Goal: Contribute content: Add original content to the website for others to see

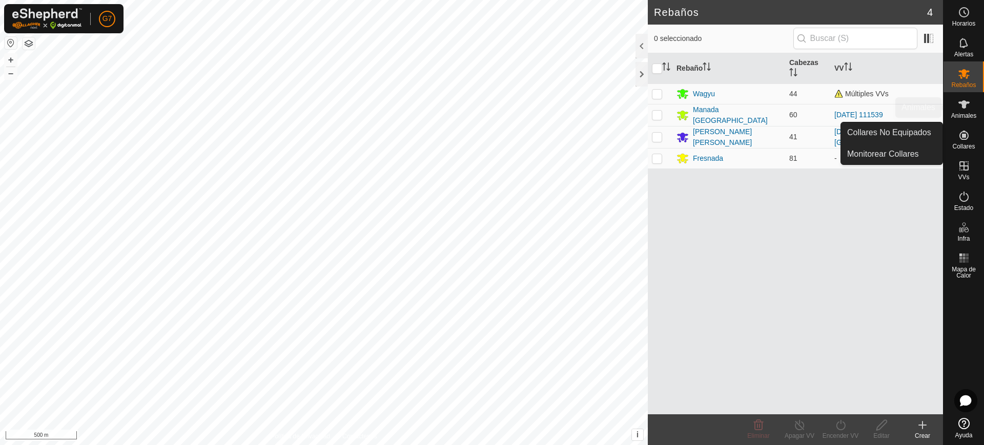
click at [962, 116] on span "Animales" at bounding box center [963, 116] width 25 height 6
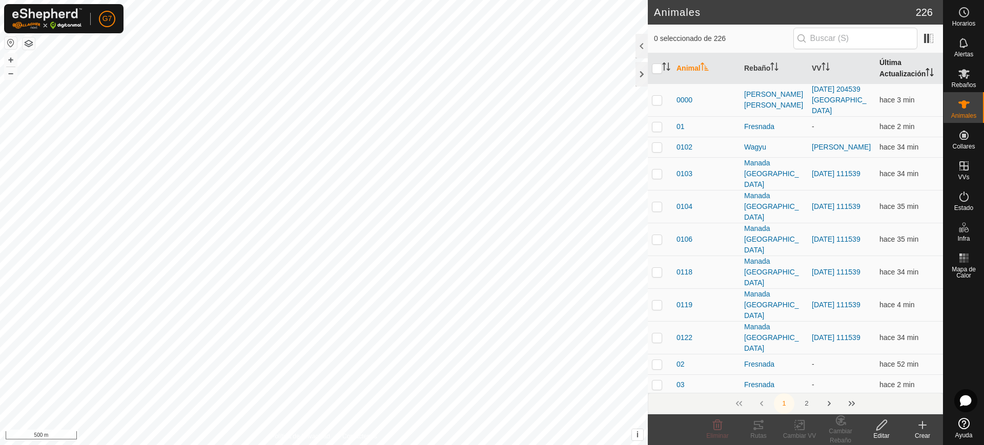
click at [896, 71] on th "Última Actualización" at bounding box center [909, 68] width 68 height 31
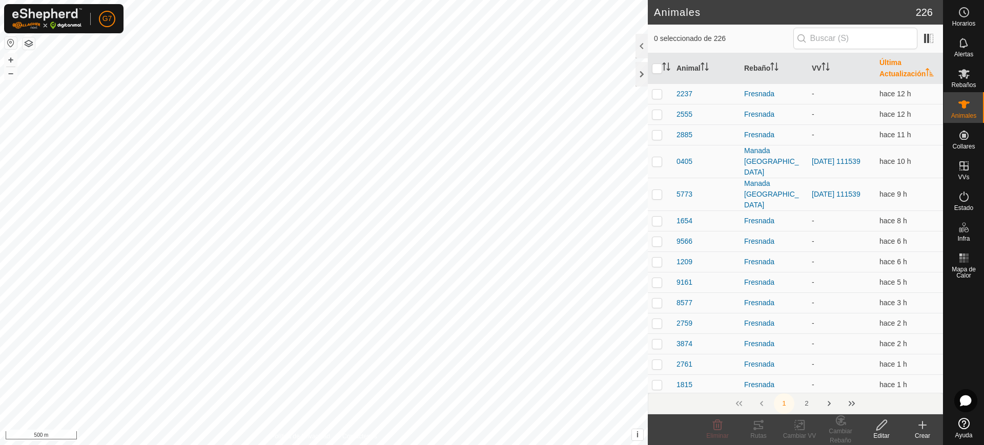
click at [896, 71] on th "Última Actualización" at bounding box center [909, 68] width 68 height 31
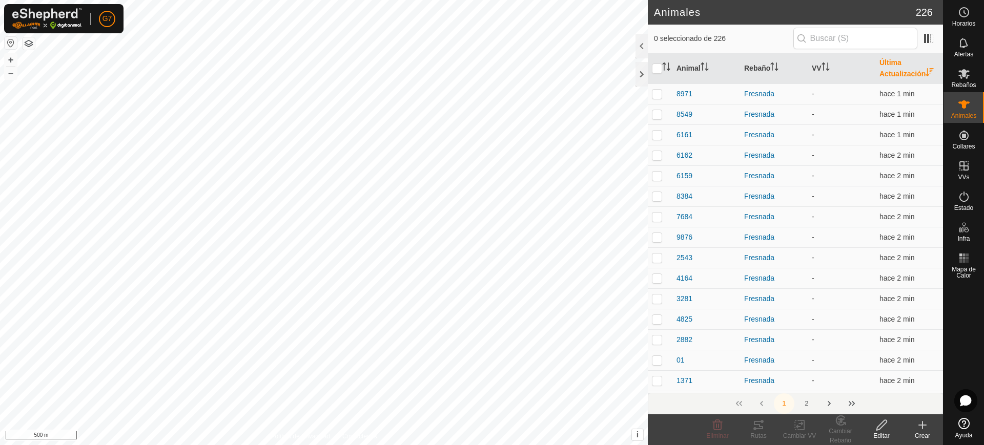
click at [920, 422] on icon at bounding box center [922, 425] width 12 height 12
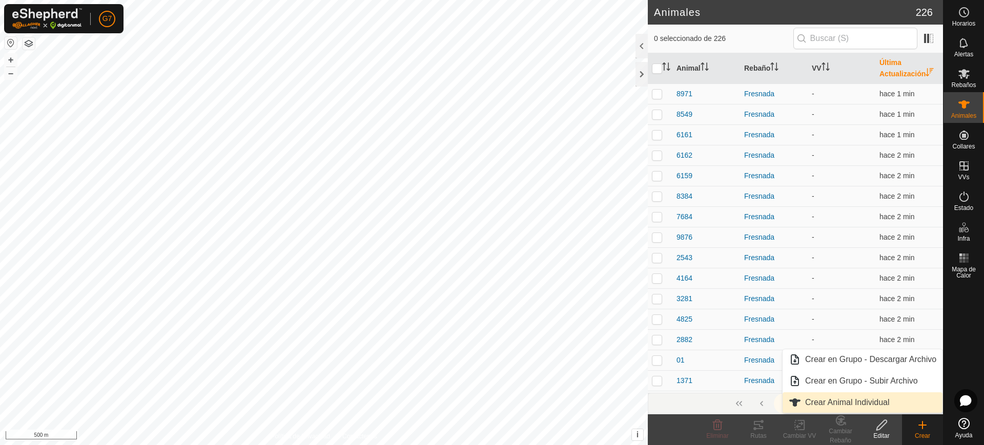
click at [881, 403] on link "Crear Animal Individual" at bounding box center [863, 403] width 160 height 21
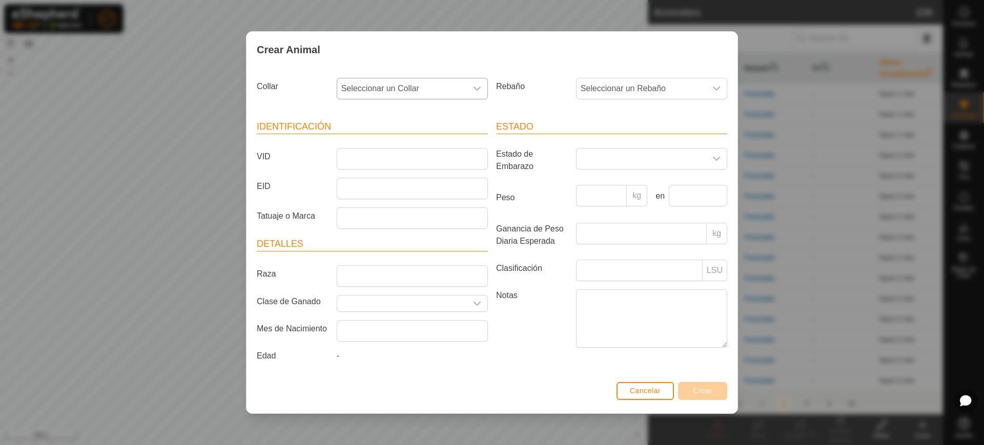
click at [430, 78] on p-select "Seleccionar un Collar" at bounding box center [412, 89] width 151 height 22
type input "29416"
click at [413, 144] on li "3943229416" at bounding box center [413, 141] width 150 height 21
click at [642, 86] on span "Seleccionar un Rebaño" at bounding box center [642, 88] width 130 height 21
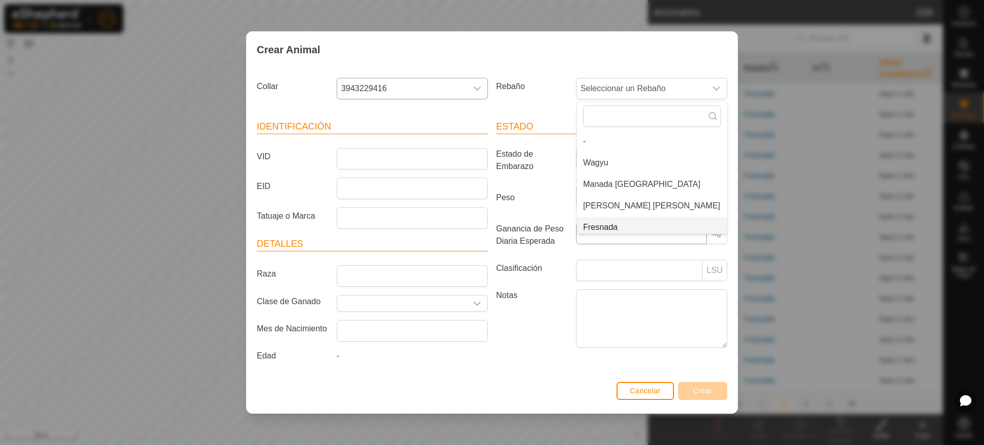
scroll to position [4, 0]
click at [614, 229] on li "Fresnada" at bounding box center [652, 223] width 150 height 21
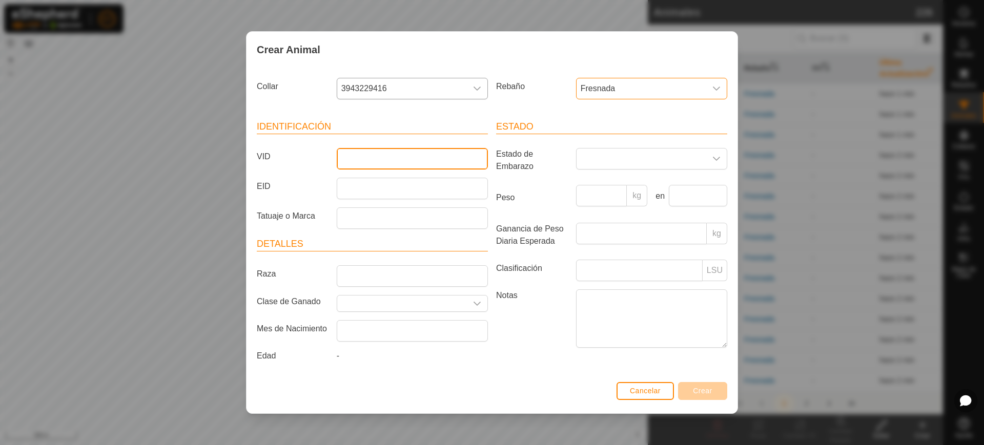
click at [381, 161] on input "VID" at bounding box center [412, 159] width 151 height 22
type input "9181"
click at [708, 389] on span "Crear" at bounding box center [702, 391] width 19 height 8
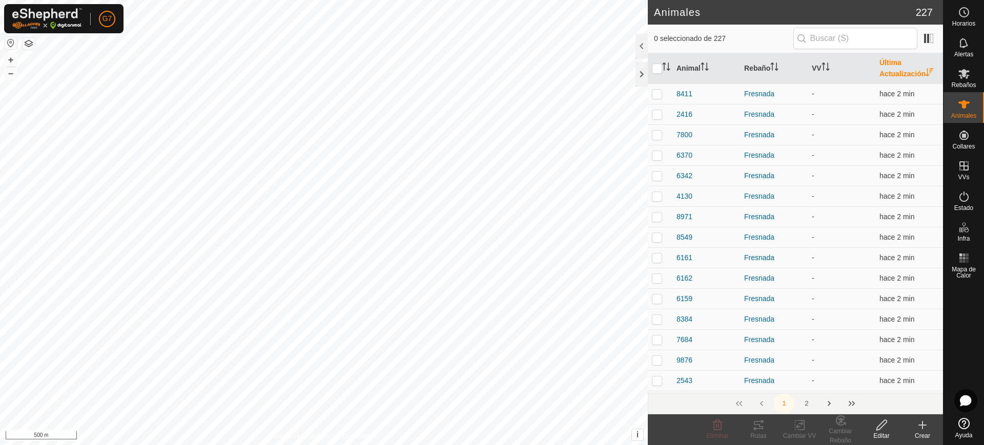
click at [923, 431] on icon at bounding box center [922, 425] width 12 height 12
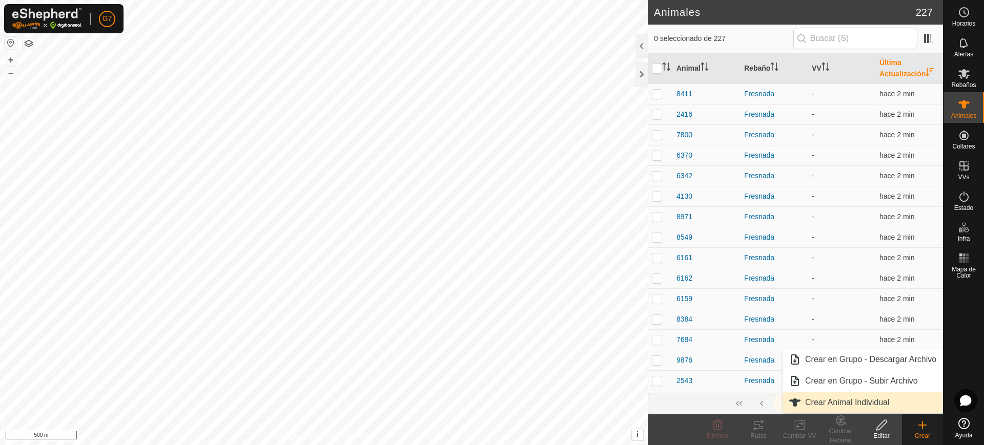
click at [903, 405] on link "Crear Animal Individual" at bounding box center [863, 403] width 160 height 21
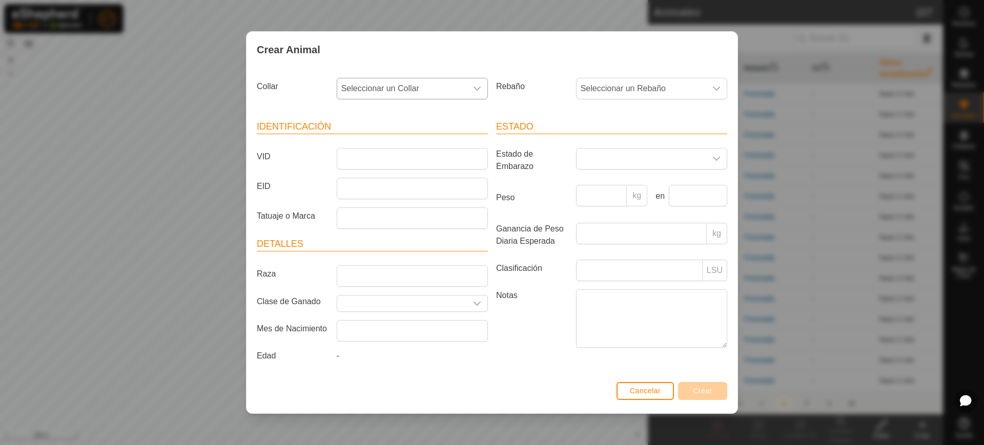
click at [392, 86] on span "Seleccionar un Collar" at bounding box center [402, 88] width 130 height 21
type input "82684"
click at [391, 144] on li "1977882684" at bounding box center [413, 141] width 150 height 21
click at [621, 88] on span "Seleccionar un Rebaño" at bounding box center [642, 88] width 130 height 21
click at [643, 227] on li "Fresnada" at bounding box center [652, 223] width 150 height 21
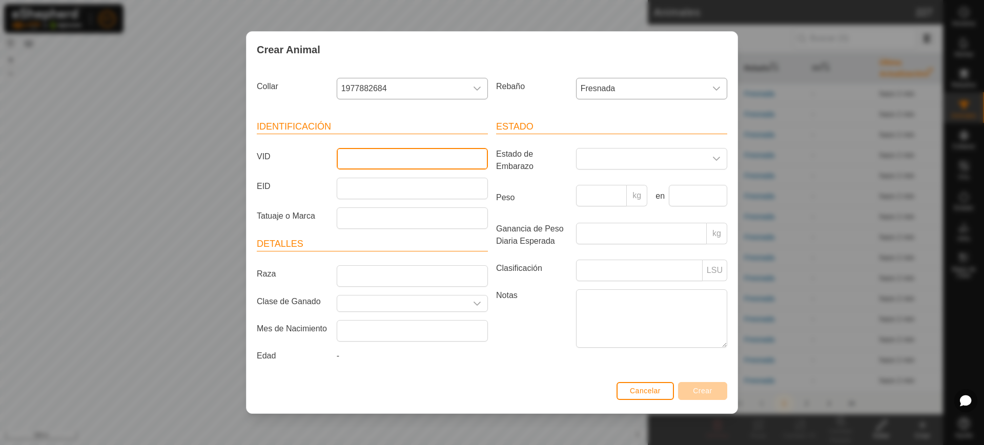
click at [446, 155] on input "VID" at bounding box center [412, 159] width 151 height 22
type input "9160"
click at [695, 393] on span "Crear" at bounding box center [702, 391] width 19 height 8
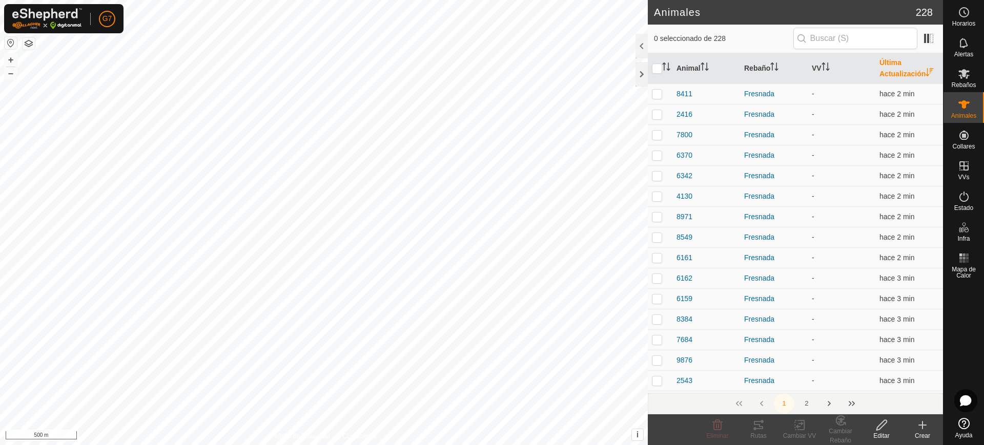
click at [921, 430] on icon at bounding box center [922, 425] width 12 height 12
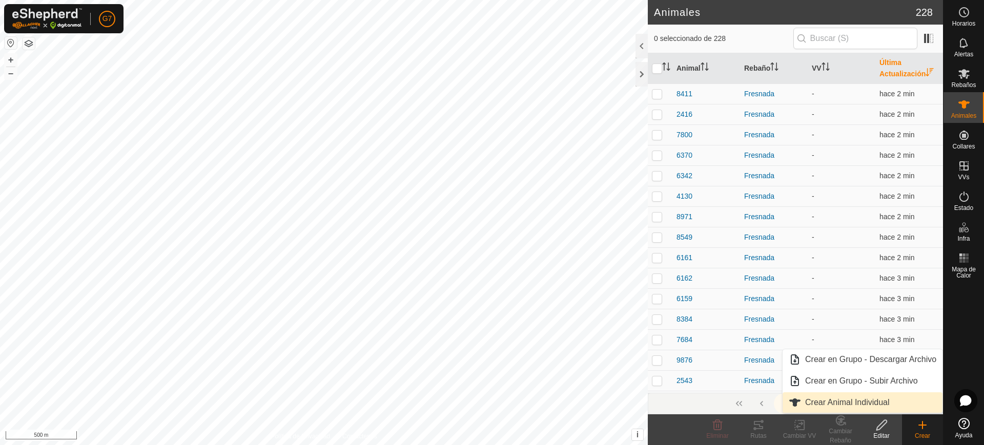
click at [905, 408] on link "Crear Animal Individual" at bounding box center [863, 403] width 160 height 21
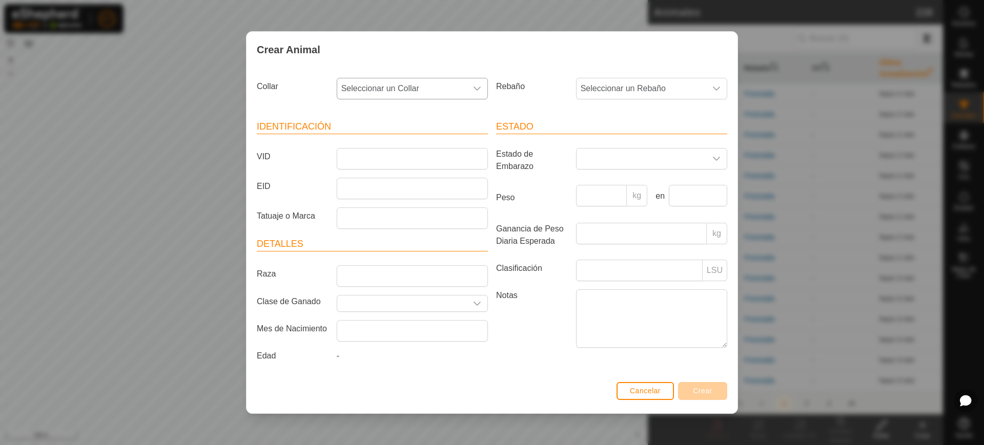
click at [438, 83] on span "Seleccionar un Collar" at bounding box center [402, 88] width 130 height 21
click at [410, 127] on input "94600" at bounding box center [413, 117] width 138 height 22
type input "94600"
click at [411, 140] on li "1223894600" at bounding box center [413, 141] width 150 height 21
click at [630, 92] on span "Seleccionar un Rebaño" at bounding box center [642, 88] width 130 height 21
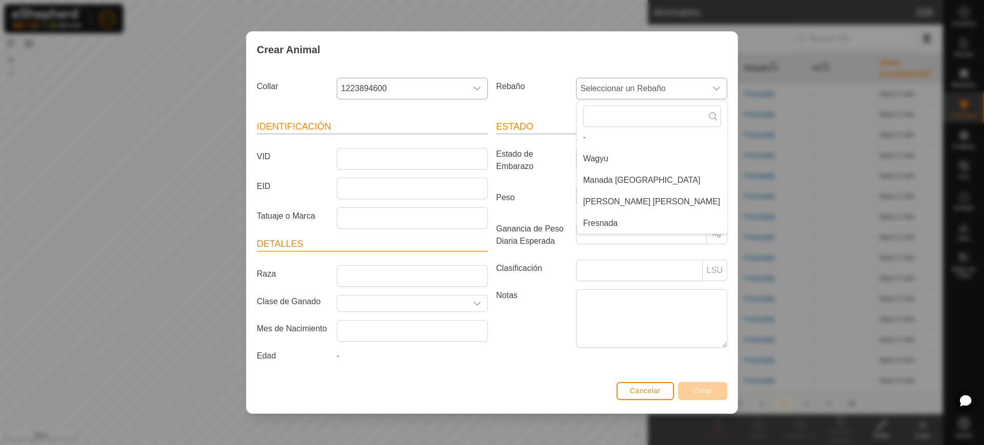
click at [601, 226] on li "Fresnada" at bounding box center [652, 223] width 150 height 21
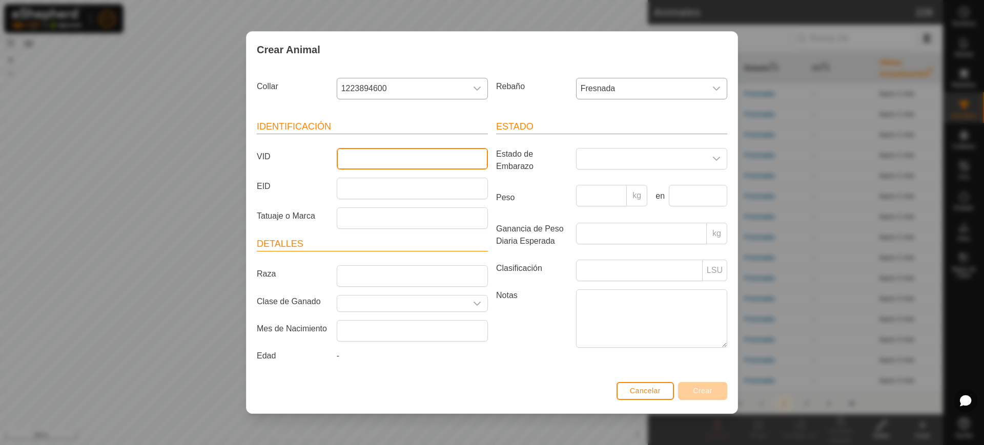
click at [370, 152] on input "VID" at bounding box center [412, 159] width 151 height 22
type input "03278"
click at [709, 394] on span "Crear" at bounding box center [702, 391] width 19 height 8
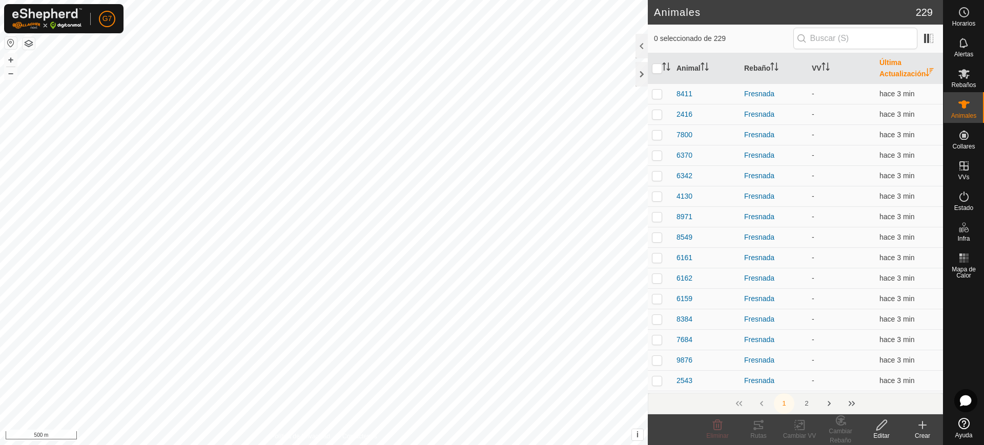
click at [928, 427] on icon at bounding box center [922, 425] width 12 height 12
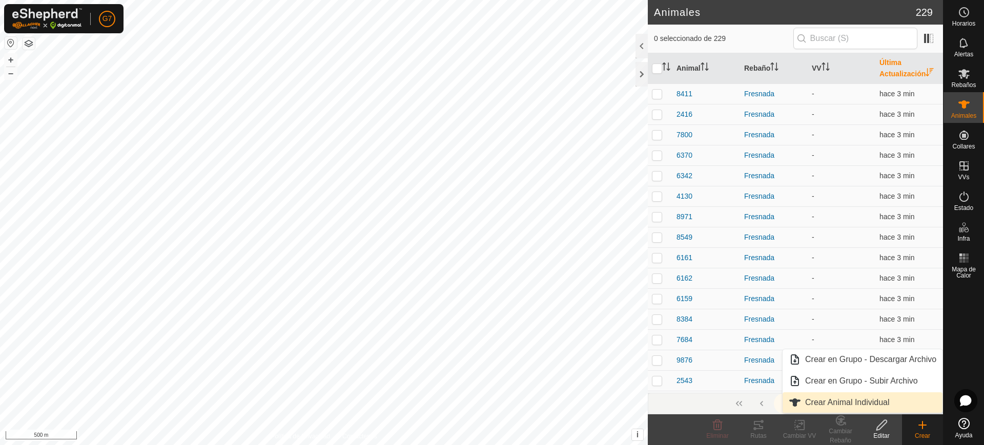
click at [888, 407] on link "Crear Animal Individual" at bounding box center [863, 403] width 160 height 21
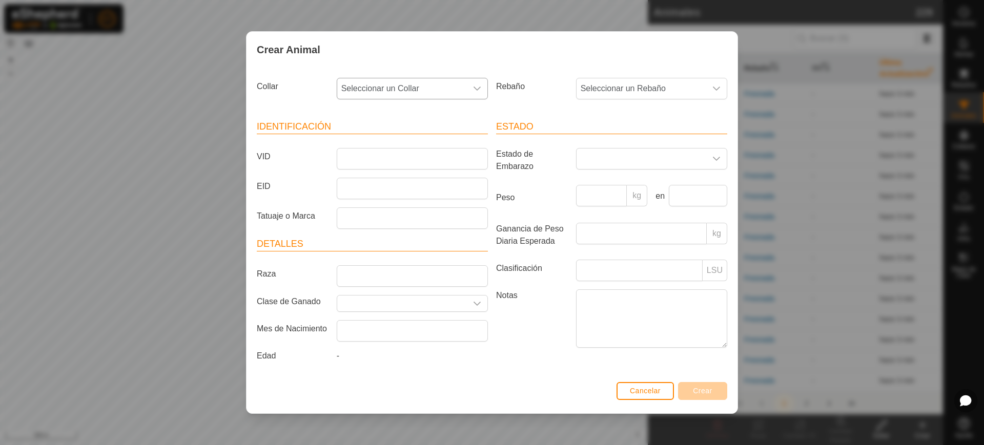
click at [416, 88] on span "Seleccionar un Collar" at bounding box center [402, 88] width 130 height 21
type input "54805"
click at [433, 135] on li "3488154805" at bounding box center [413, 141] width 150 height 21
click at [686, 91] on span "Seleccionar un Rebaño" at bounding box center [642, 88] width 130 height 21
click at [638, 226] on li "Fresnada" at bounding box center [652, 223] width 150 height 21
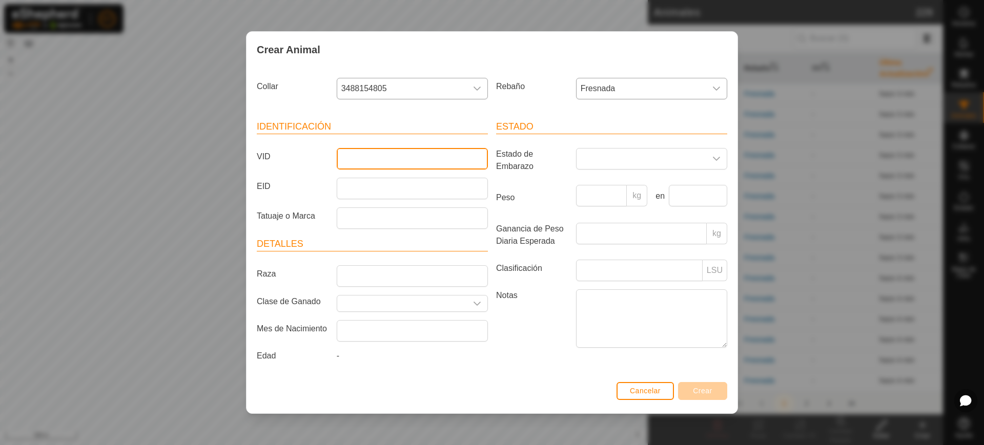
click at [368, 155] on input "VID" at bounding box center [412, 159] width 151 height 22
type input "1571"
click at [703, 390] on span "Crear" at bounding box center [702, 391] width 19 height 8
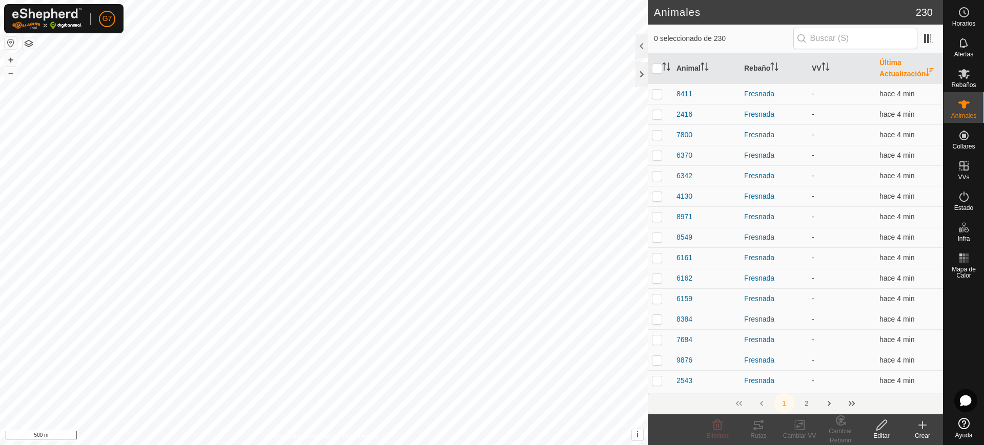
click at [917, 432] on div "Crear" at bounding box center [922, 436] width 41 height 9
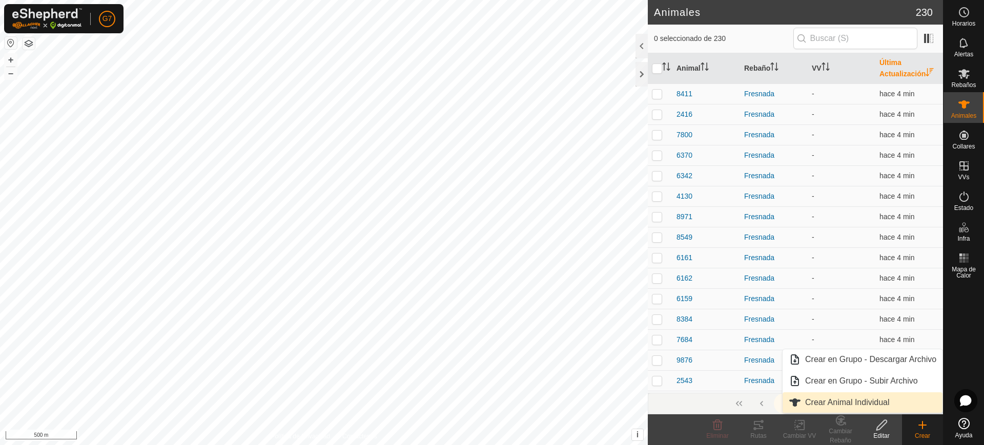
click at [914, 406] on link "Crear Animal Individual" at bounding box center [863, 403] width 160 height 21
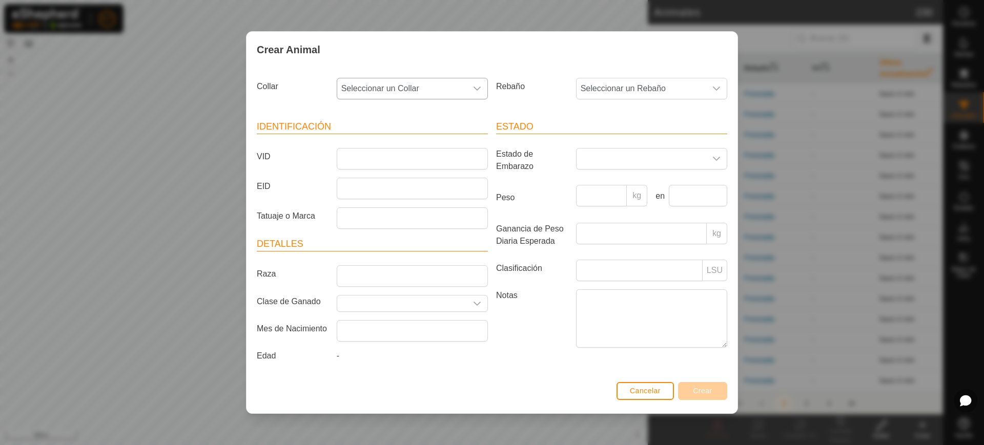
click at [422, 85] on span "Seleccionar un Collar" at bounding box center [402, 88] width 130 height 21
type input "28247"
click at [452, 136] on li "3058728247" at bounding box center [413, 141] width 150 height 21
click at [598, 87] on span "Seleccionar un Rebaño" at bounding box center [642, 88] width 130 height 21
click at [599, 221] on li "Fresnada" at bounding box center [652, 223] width 150 height 21
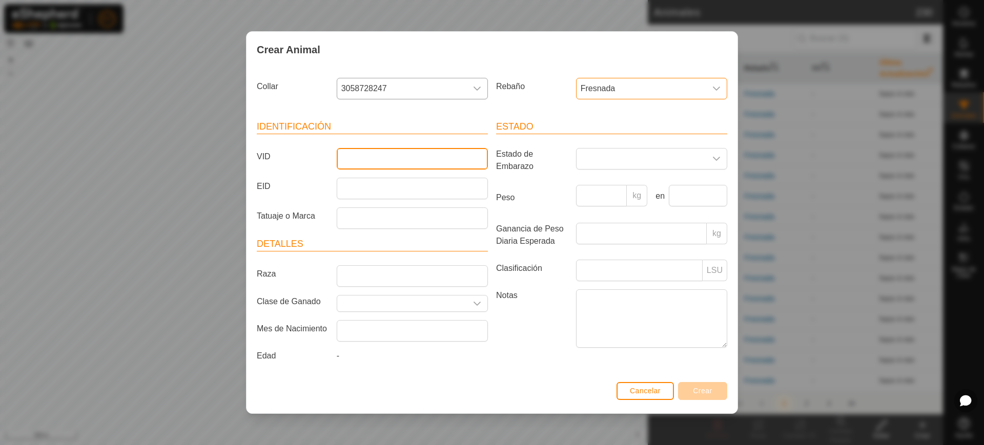
click at [440, 159] on input "VID" at bounding box center [412, 159] width 151 height 22
type input "5260"
click at [709, 386] on button "Crear" at bounding box center [702, 391] width 49 height 18
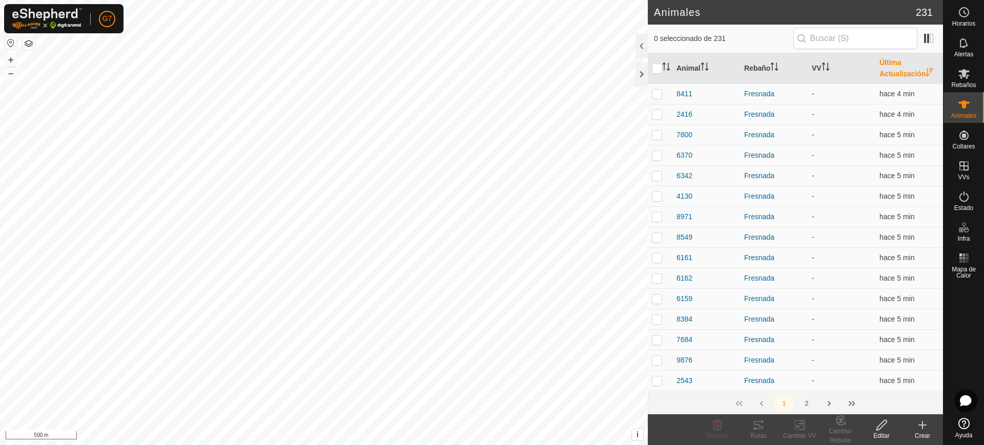
click at [927, 431] on div "Crear" at bounding box center [922, 430] width 41 height 31
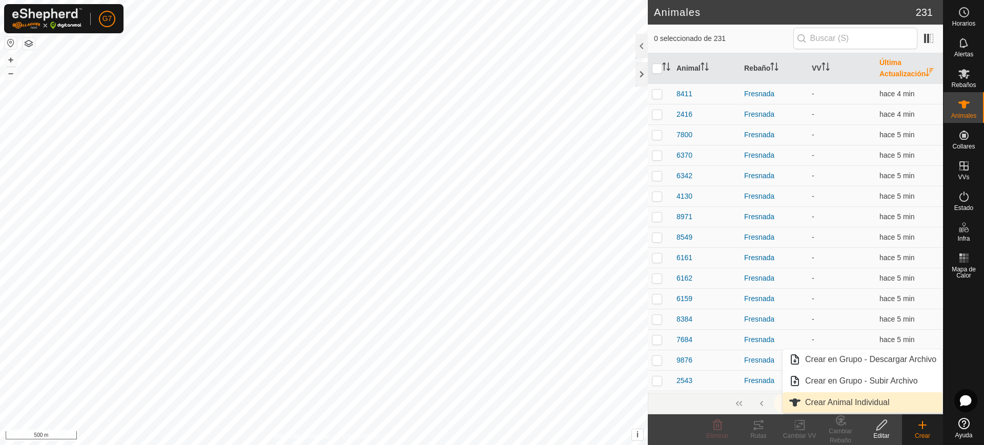
click at [885, 407] on link "Crear Animal Individual" at bounding box center [863, 403] width 160 height 21
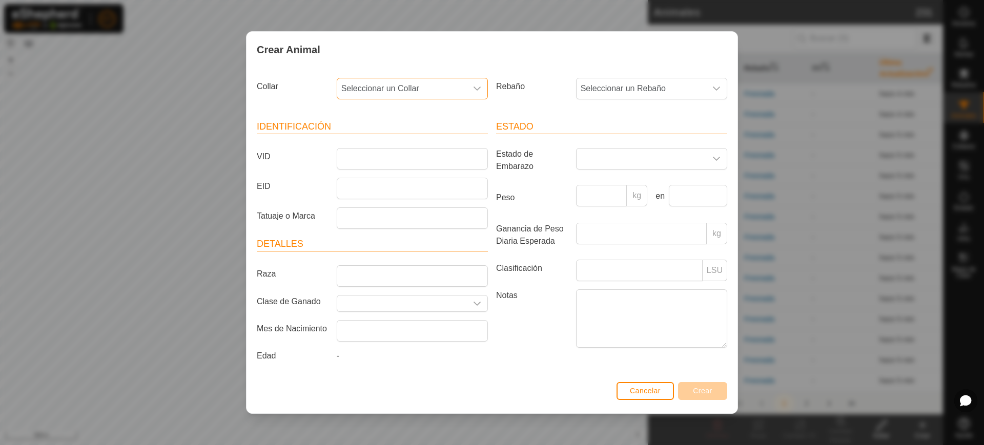
click at [434, 80] on span "Seleccionar un Collar" at bounding box center [402, 88] width 130 height 21
type input "2"
type input "199"
click at [431, 148] on li "1264619911" at bounding box center [413, 141] width 150 height 21
click at [689, 86] on span "Seleccionar un Rebaño" at bounding box center [642, 88] width 130 height 21
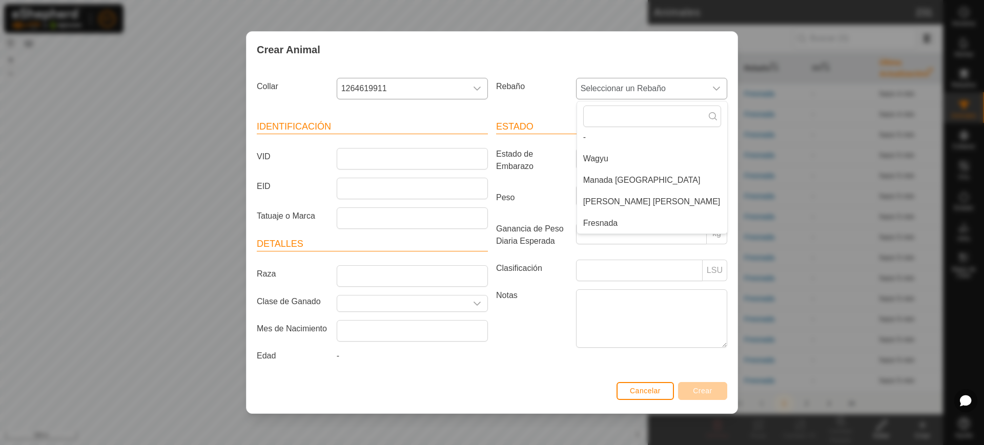
click at [669, 228] on li "Fresnada" at bounding box center [652, 223] width 150 height 21
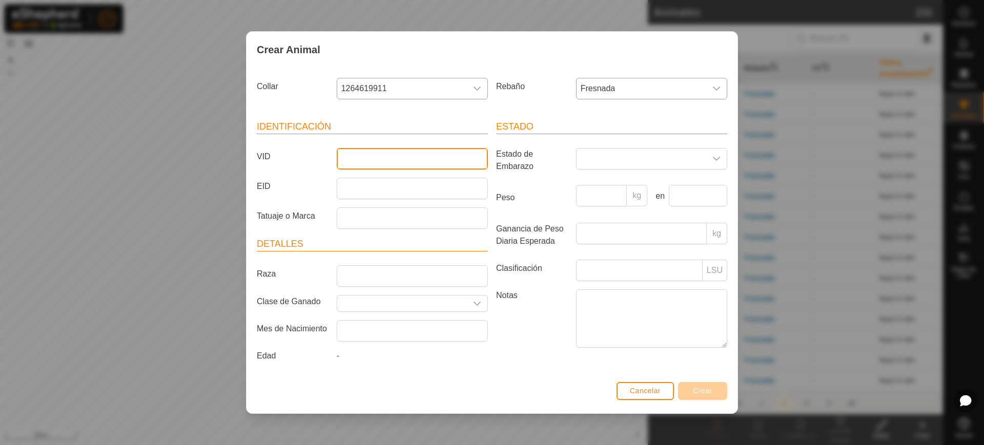
click at [465, 160] on input "VID" at bounding box center [412, 159] width 151 height 22
type input "4158"
click at [707, 393] on span "Crear" at bounding box center [702, 391] width 19 height 8
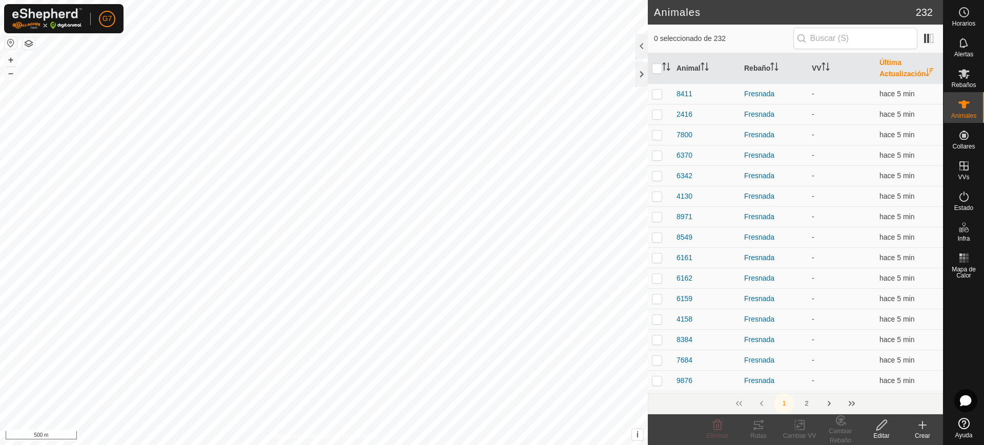
click at [930, 421] on create-svg-icon at bounding box center [922, 425] width 41 height 12
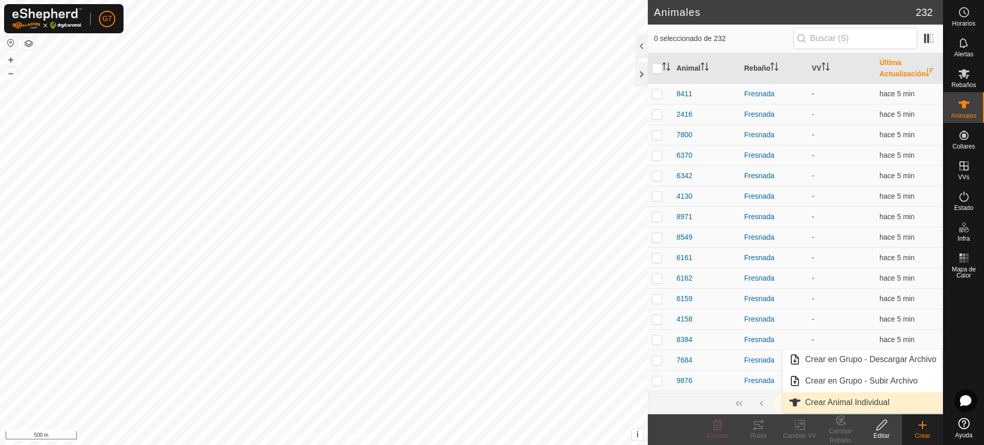
click at [874, 399] on link "Crear Animal Individual" at bounding box center [863, 403] width 160 height 21
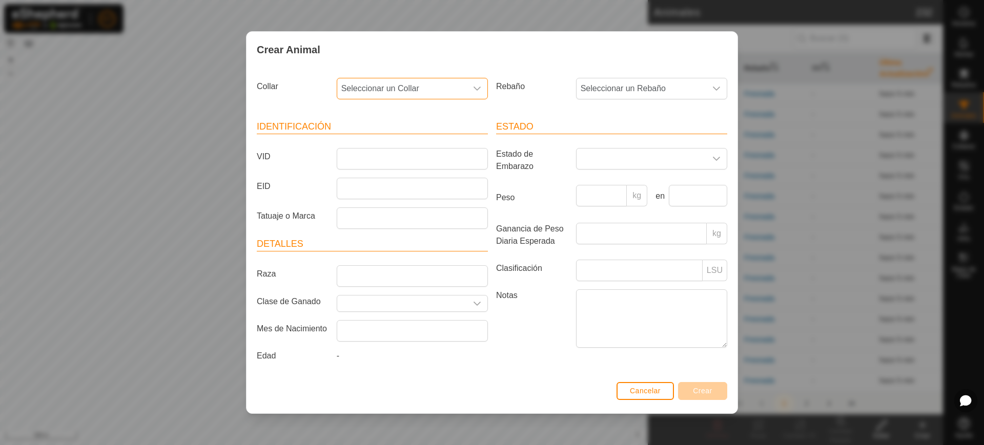
click at [386, 83] on span "Seleccionar un Collar" at bounding box center [402, 88] width 130 height 21
type input "27404"
click at [398, 136] on li "3089527404" at bounding box center [413, 141] width 150 height 21
click at [672, 87] on span "Seleccionar un Rebaño" at bounding box center [642, 88] width 130 height 21
click at [635, 223] on li "Fresnada" at bounding box center [652, 223] width 150 height 21
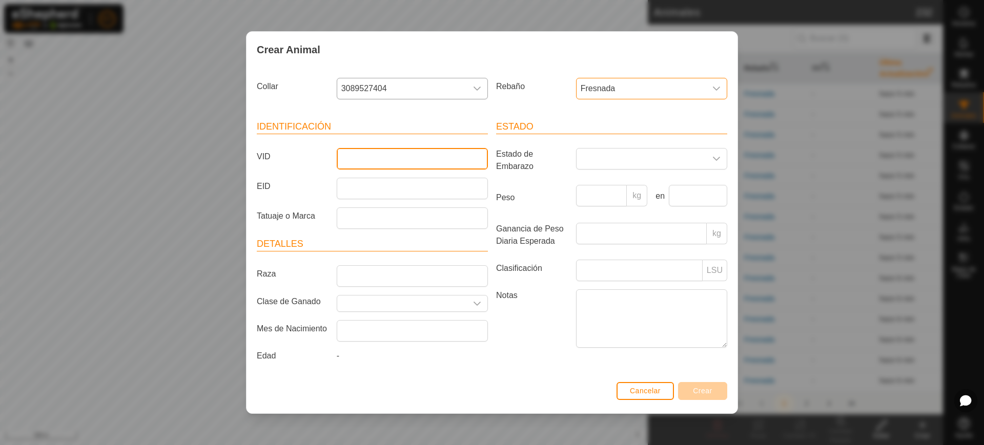
click at [402, 155] on input "VID" at bounding box center [412, 159] width 151 height 22
type input "6369"
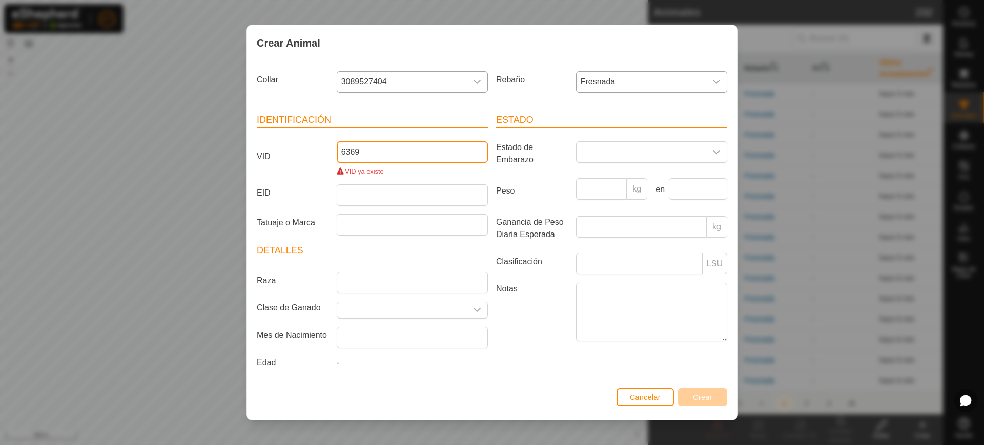
drag, startPoint x: 390, startPoint y: 151, endPoint x: 289, endPoint y: 152, distance: 101.0
click at [289, 152] on div "VID 6369 VID ya existe" at bounding box center [372, 158] width 239 height 35
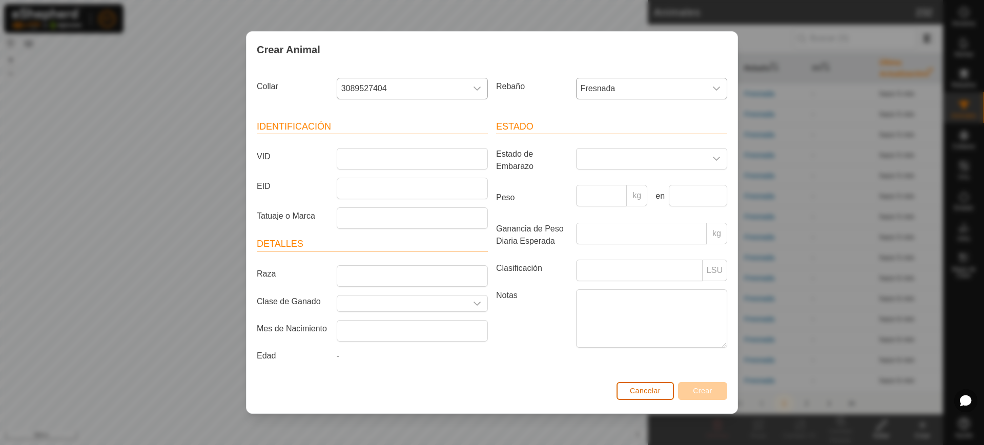
click at [653, 390] on span "Cancelar" at bounding box center [645, 391] width 31 height 8
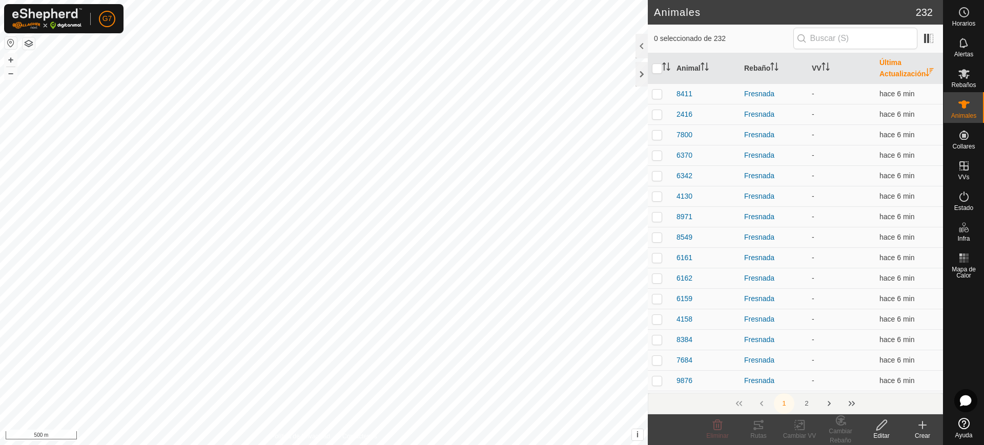
click at [925, 430] on icon at bounding box center [922, 425] width 12 height 12
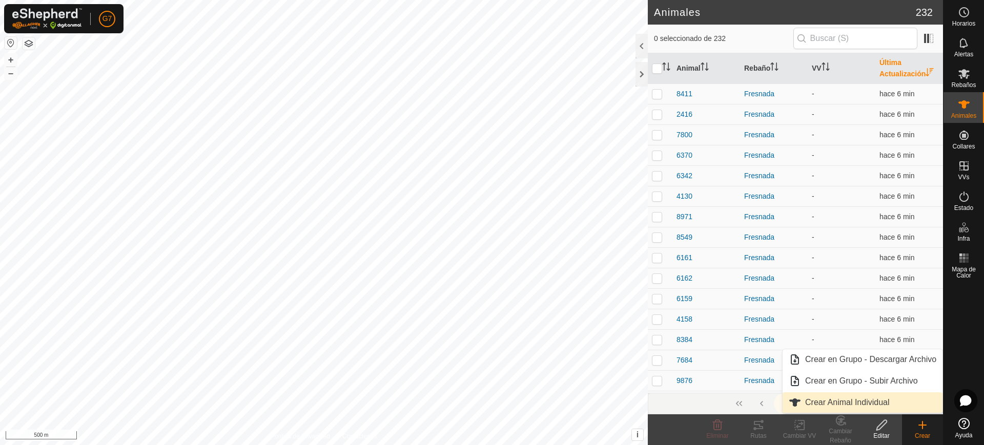
click at [884, 409] on link "Crear Animal Individual" at bounding box center [863, 403] width 160 height 21
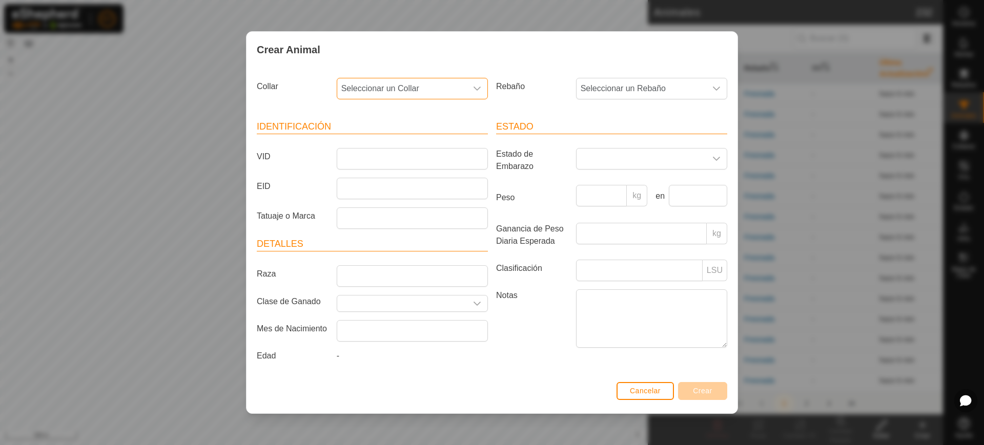
click at [410, 85] on span "Seleccionar un Collar" at bounding box center [402, 88] width 130 height 21
type input "35277"
click at [608, 86] on span "Seleccionar un Rebaño" at bounding box center [642, 88] width 130 height 21
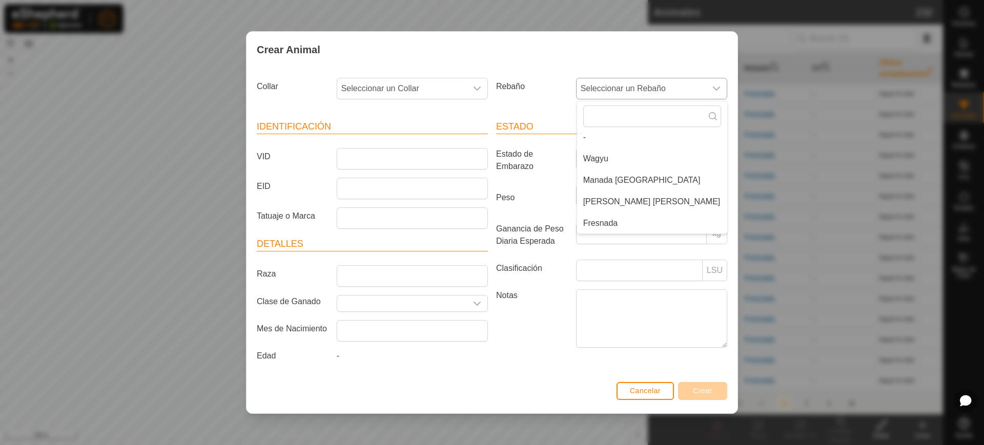
click at [608, 227] on li "Fresnada" at bounding box center [652, 223] width 150 height 21
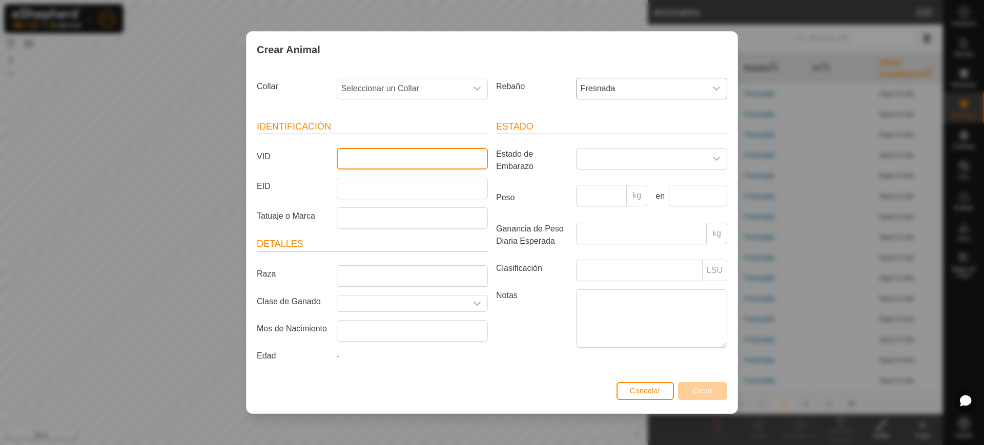
click at [403, 155] on input "VID" at bounding box center [412, 159] width 151 height 22
click at [414, 87] on span "Seleccionar un Collar" at bounding box center [402, 88] width 130 height 21
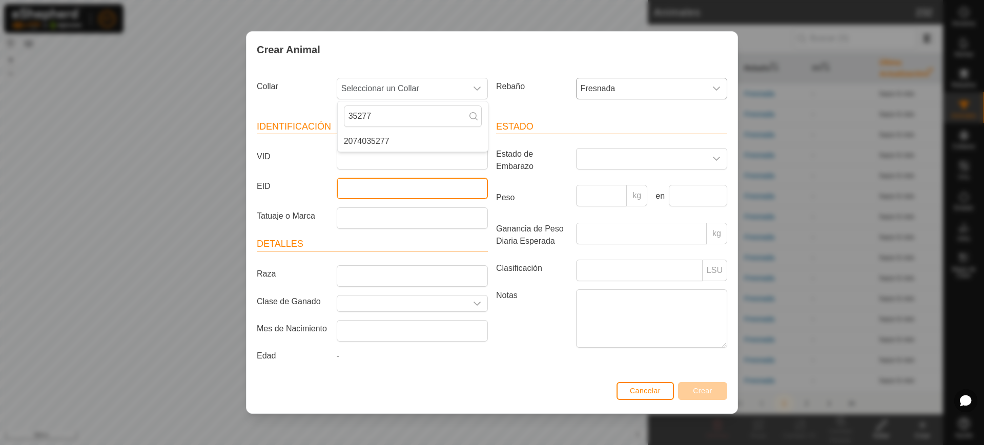
click at [411, 184] on input "EID" at bounding box center [412, 189] width 151 height 22
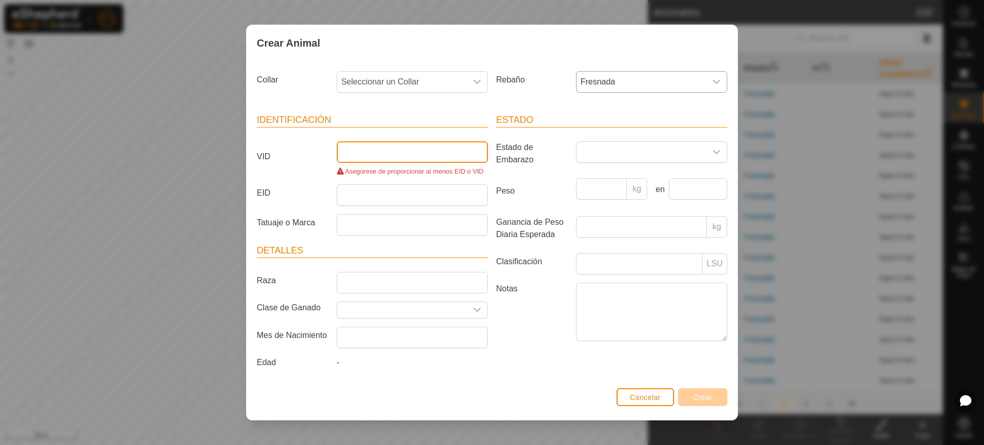
click at [401, 160] on input "VID" at bounding box center [412, 152] width 151 height 22
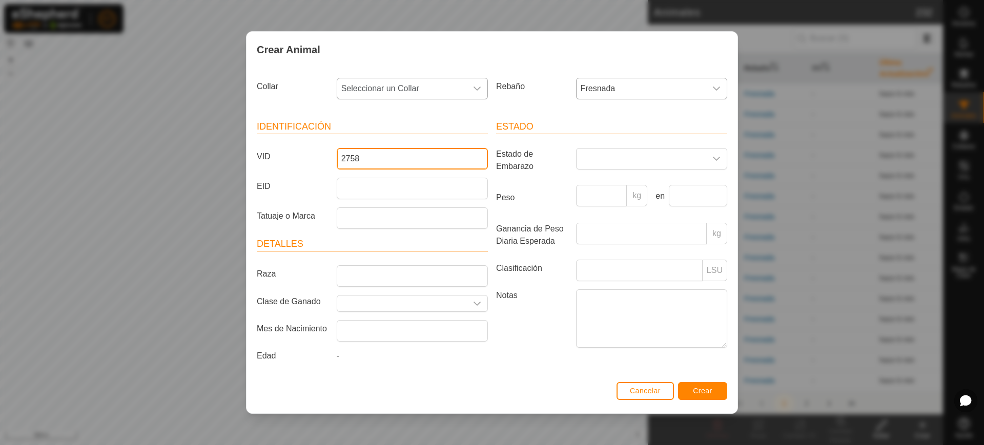
type input "2758"
click at [462, 81] on span "Seleccionar un Collar" at bounding box center [402, 88] width 130 height 21
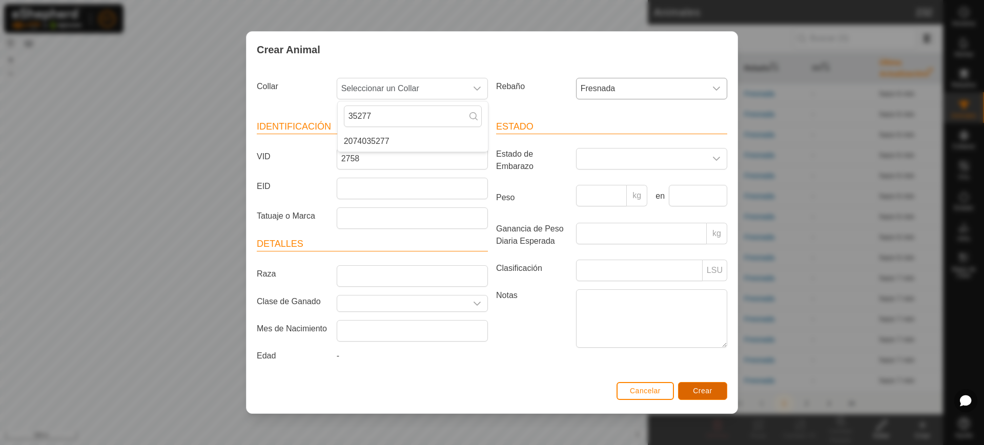
click at [702, 386] on button "Crear" at bounding box center [702, 391] width 49 height 18
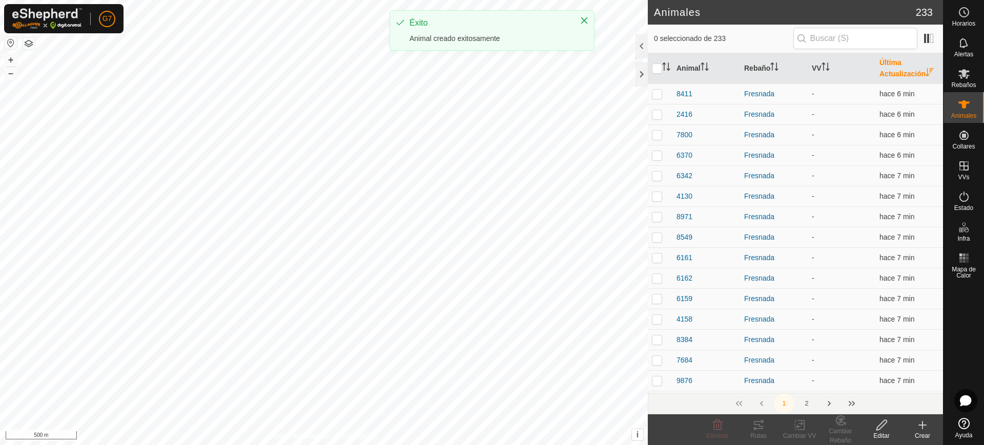
click at [921, 425] on icon at bounding box center [922, 425] width 7 height 0
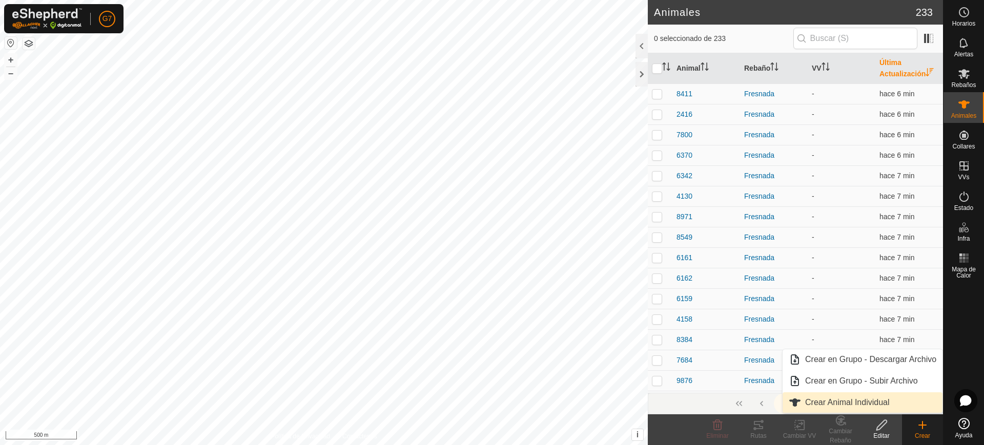
click at [863, 396] on link "Crear Animal Individual" at bounding box center [863, 403] width 160 height 21
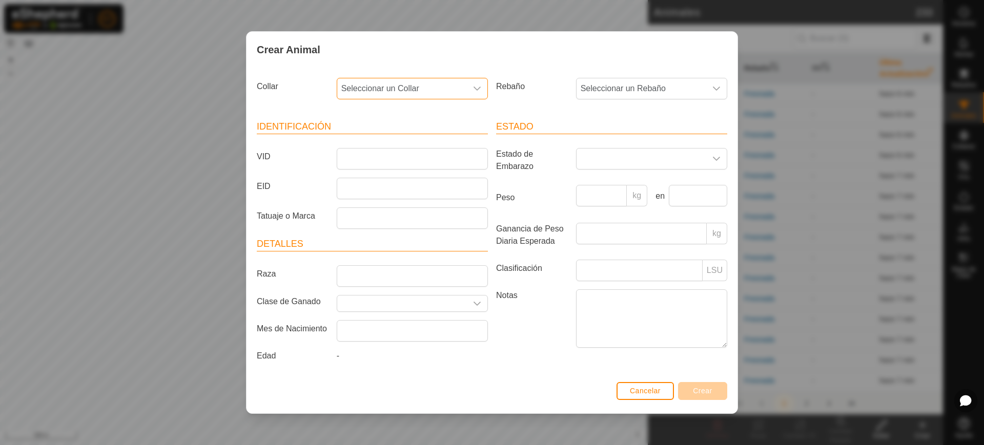
click at [409, 84] on span "Seleccionar un Collar" at bounding box center [402, 88] width 130 height 21
type input "73103"
click at [426, 142] on li "3867973103" at bounding box center [413, 141] width 150 height 21
click at [618, 85] on span "Seleccionar un Rebaño" at bounding box center [642, 88] width 130 height 21
click at [628, 228] on li "Fresnada" at bounding box center [652, 223] width 150 height 21
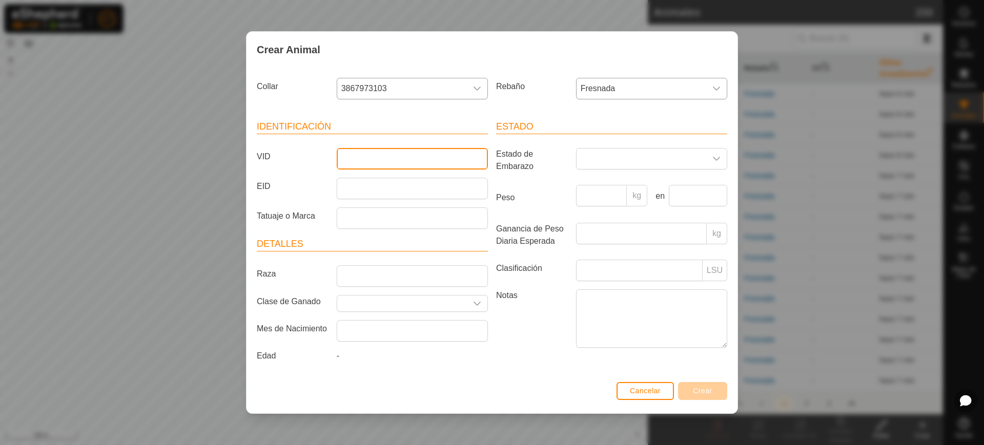
click at [397, 151] on input "VID" at bounding box center [412, 159] width 151 height 22
type input "7386"
click at [702, 392] on span "Crear" at bounding box center [702, 391] width 19 height 8
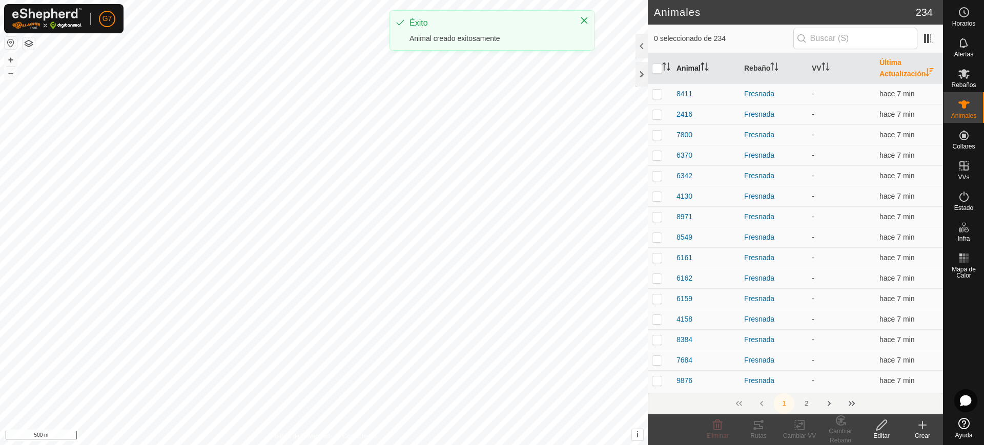
click at [700, 72] on th "Animal" at bounding box center [706, 68] width 68 height 31
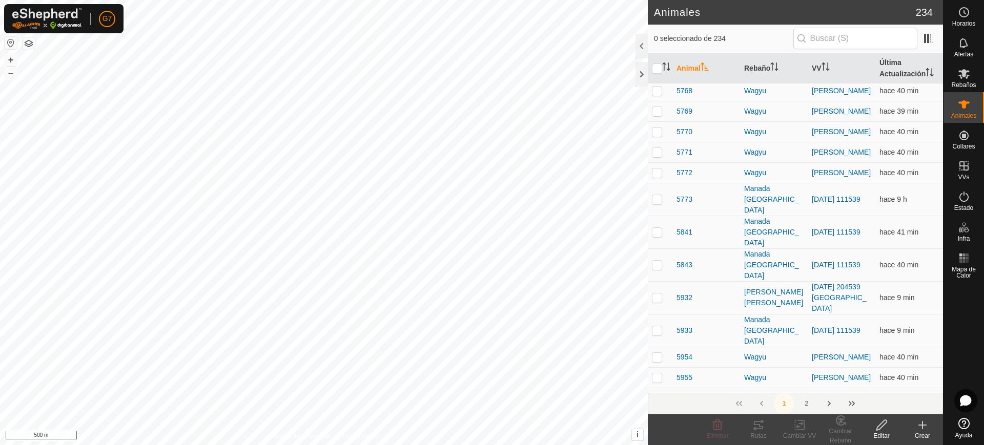
scroll to position [3268, 0]
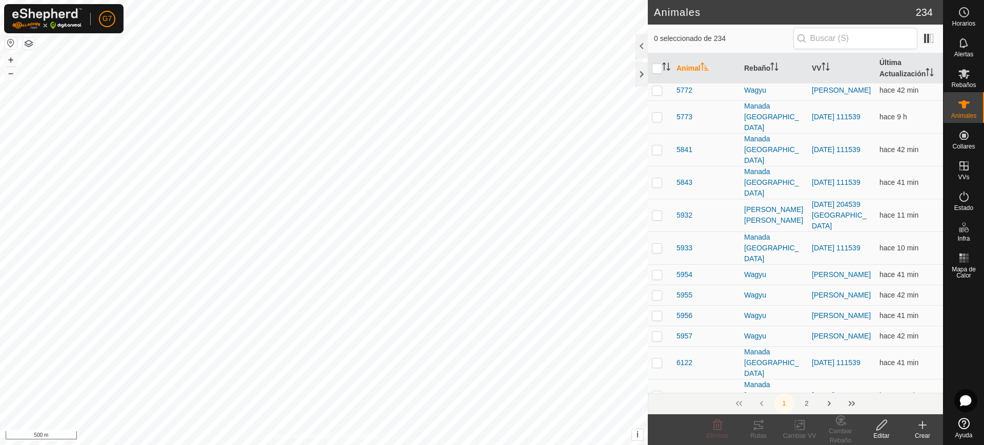
click at [971, 429] on link "Ayuda" at bounding box center [964, 428] width 40 height 29
click at [642, 49] on div at bounding box center [642, 46] width 12 height 25
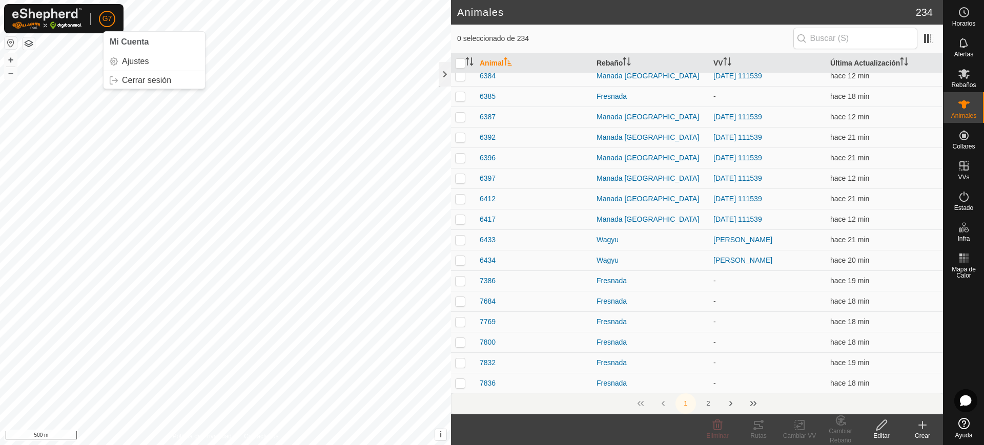
click at [96, 14] on div "G7 Mi Cuenta Ajustes Cerrar sesión" at bounding box center [63, 18] width 119 height 29
click at [103, 16] on span "G7" at bounding box center [108, 18] width 10 height 11
click at [141, 74] on link "Cerrar sesión" at bounding box center [154, 80] width 101 height 16
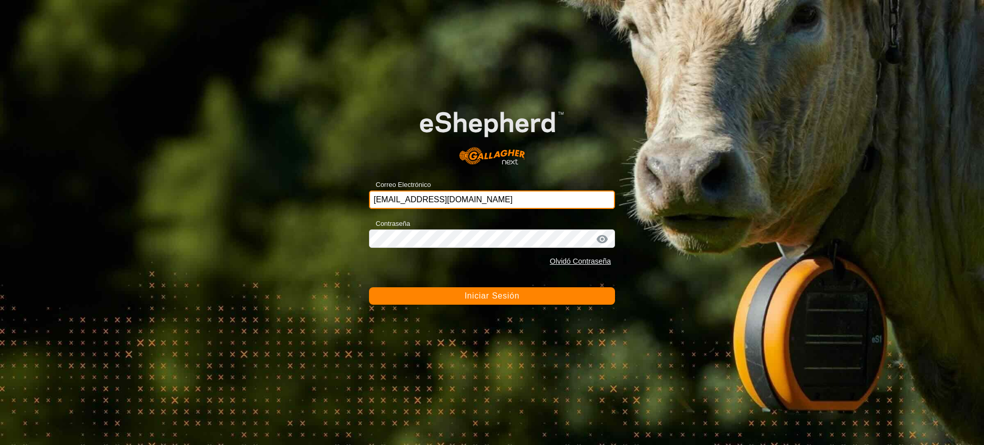
drag, startPoint x: 546, startPoint y: 206, endPoint x: 295, endPoint y: 193, distance: 251.0
click at [298, 193] on div "Correo Electrónico [PERSON_NAME][EMAIL_ADDRESS][DOMAIN_NAME] Contraseña Olvidó …" at bounding box center [492, 222] width 984 height 445
type input "[EMAIL_ADDRESS][DOMAIN_NAME]"
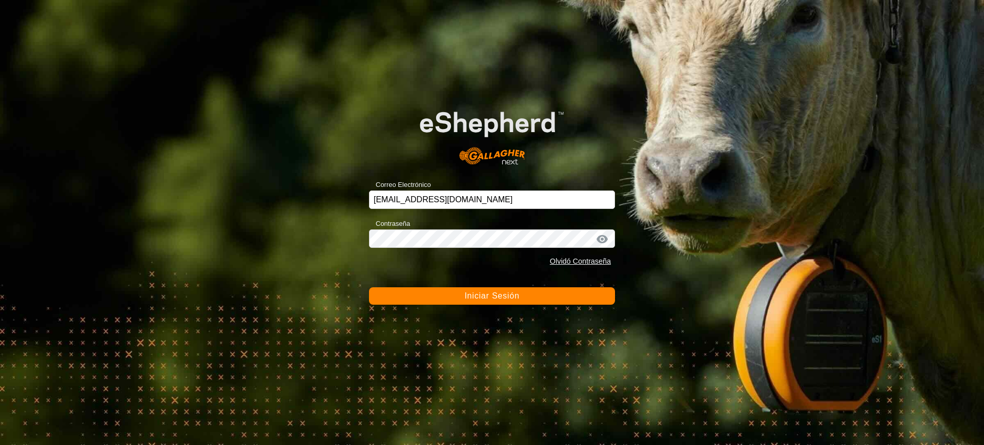
click at [505, 295] on span "Iniciar Sesión" at bounding box center [491, 296] width 55 height 9
